Goal: Transaction & Acquisition: Purchase product/service

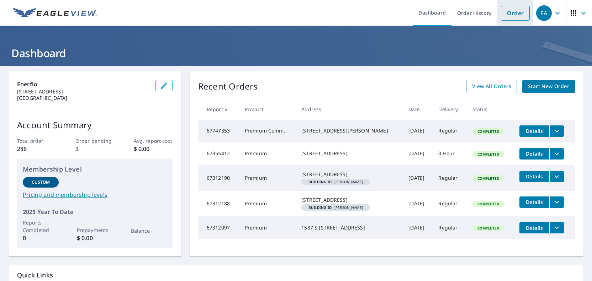
click at [508, 13] on link "Order" at bounding box center [515, 13] width 29 height 15
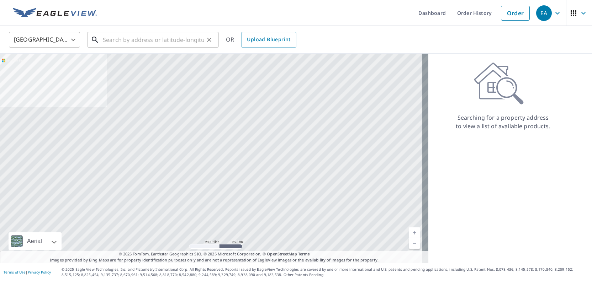
click at [198, 36] on input "text" at bounding box center [153, 40] width 101 height 20
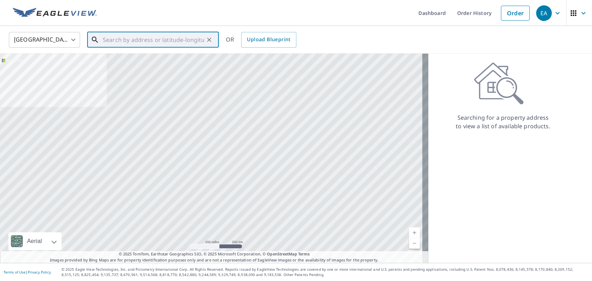
paste input "[STREET_ADDRESS]"
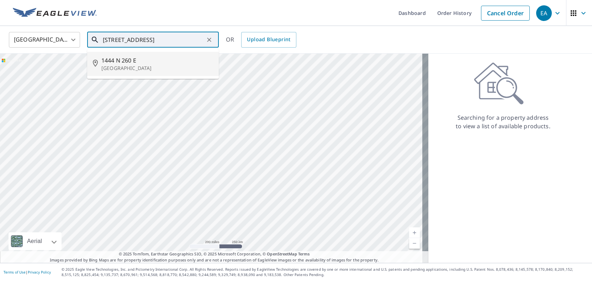
click at [196, 70] on p "[GEOGRAPHIC_DATA]" at bounding box center [157, 68] width 112 height 7
type input "[STREET_ADDRESS]"
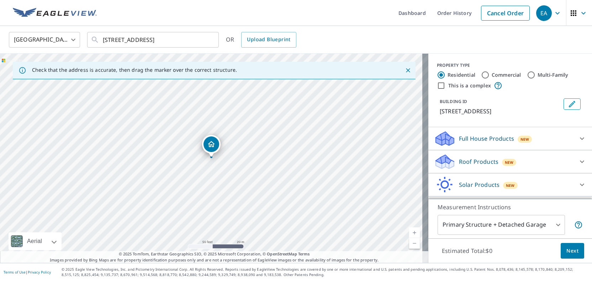
click at [477, 143] on div "Full House Products New" at bounding box center [503, 139] width 139 height 17
click at [477, 143] on div "Full House Products New" at bounding box center [506, 138] width 144 height 17
click at [476, 165] on p "Roof Products" at bounding box center [478, 162] width 39 height 9
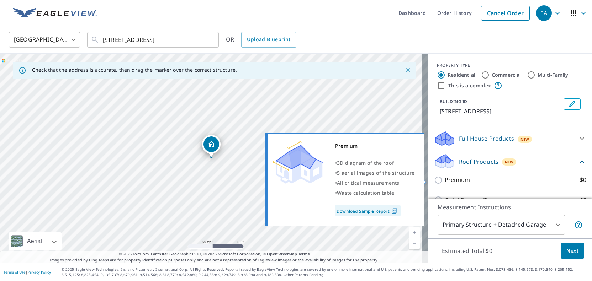
click at [449, 180] on p "Premium" at bounding box center [457, 180] width 25 height 9
click at [445, 180] on input "Premium $0" at bounding box center [439, 180] width 11 height 9
checkbox input "true"
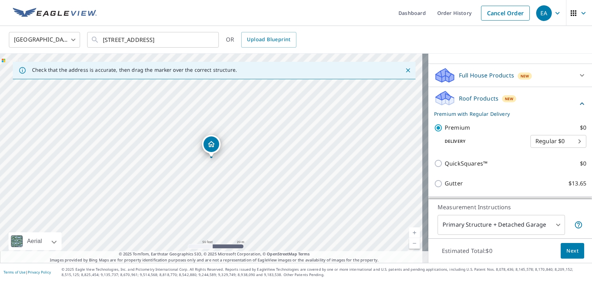
scroll to position [64, 0]
click at [552, 138] on body "EA EA Dashboard Order History Cancel Order EA United States [GEOGRAPHIC_DATA] ​…" at bounding box center [296, 140] width 592 height 281
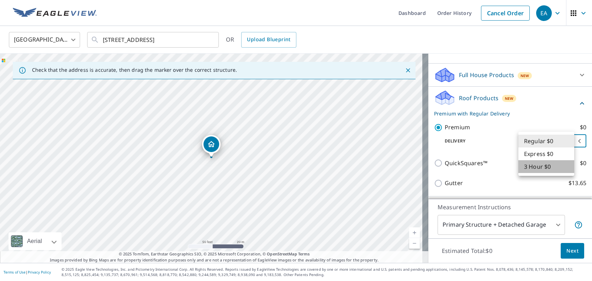
click at [550, 169] on li "3 Hour $0" at bounding box center [546, 166] width 56 height 13
type input "7"
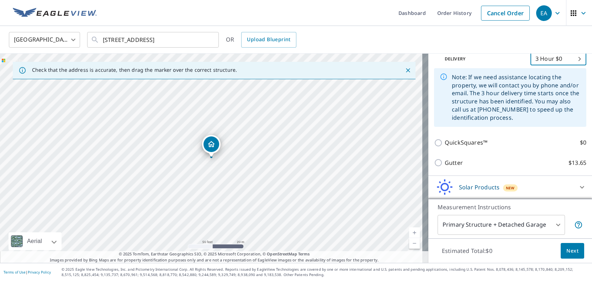
scroll to position [169, 0]
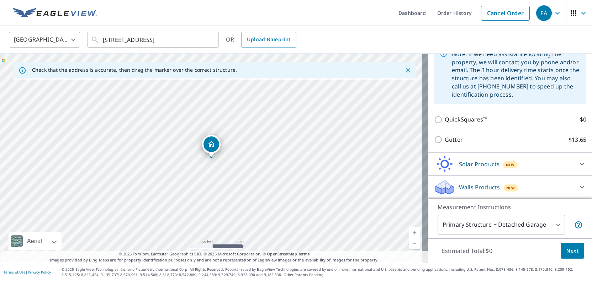
click at [525, 163] on div "Solar Products New" at bounding box center [503, 164] width 139 height 17
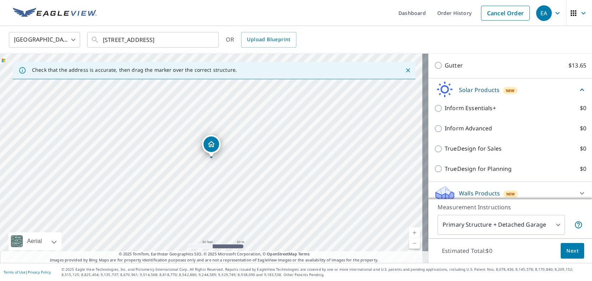
scroll to position [246, 0]
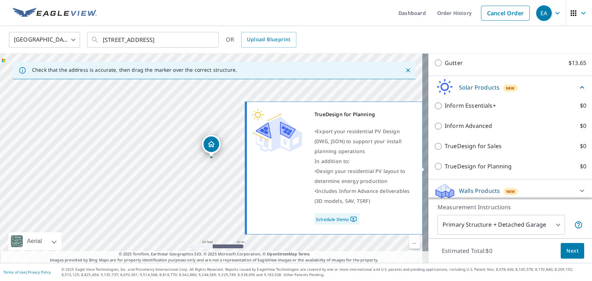
click at [434, 168] on input "TrueDesign for Planning $0" at bounding box center [439, 166] width 11 height 9
checkbox input "true"
checkbox input "false"
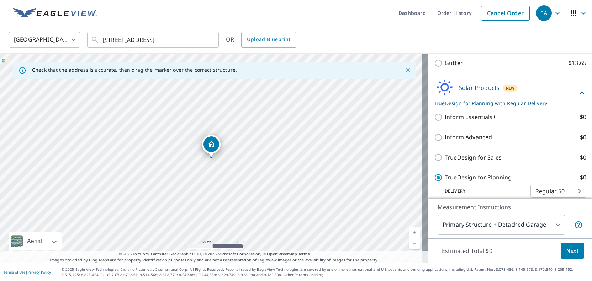
scroll to position [188, 0]
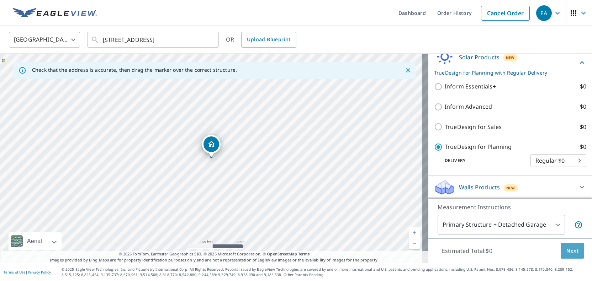
click at [566, 254] on span "Next" at bounding box center [572, 251] width 12 height 9
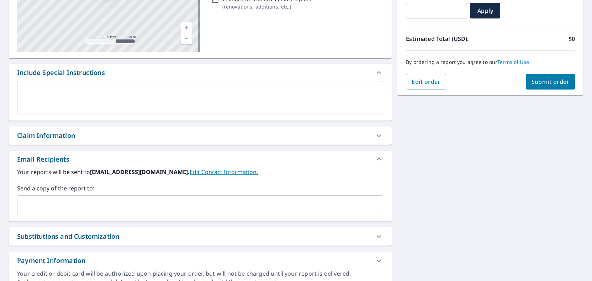
scroll to position [136, 0]
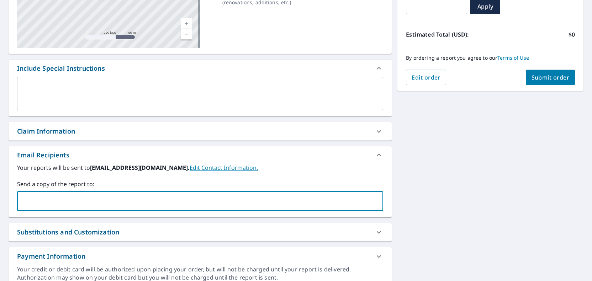
click at [233, 199] on input "text" at bounding box center [194, 202] width 349 height 14
type input "[PERSON_NAME][EMAIL_ADDRESS][DOMAIN_NAME]"
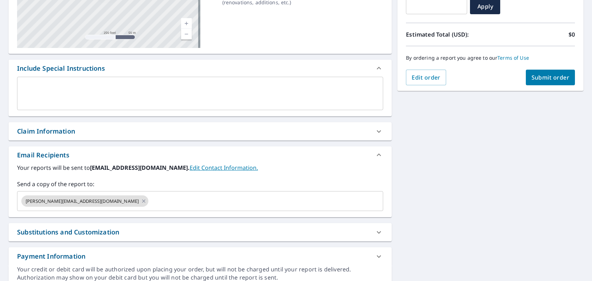
click at [283, 234] on div "Substitutions and Customization" at bounding box center [193, 233] width 353 height 10
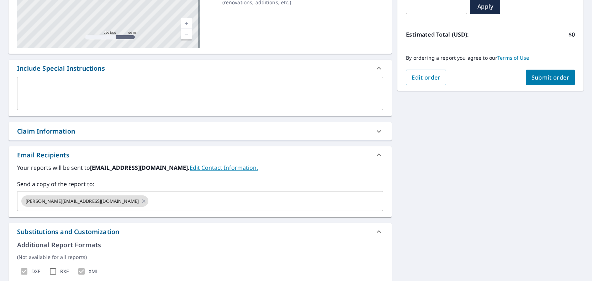
click at [106, 238] on div "Substitutions and Customization" at bounding box center [200, 231] width 383 height 17
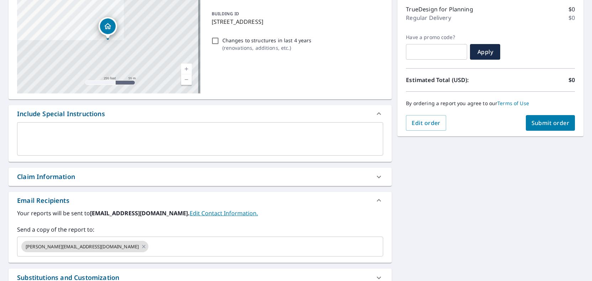
scroll to position [88, 0]
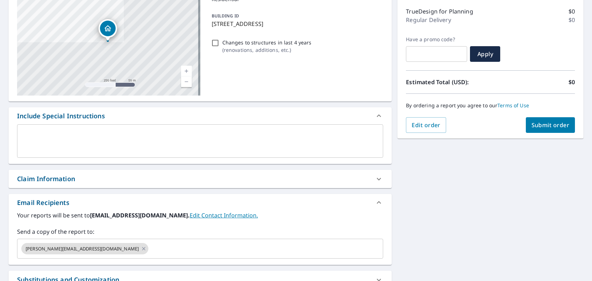
click at [542, 126] on span "Submit order" at bounding box center [550, 125] width 38 height 8
